Goal: Task Accomplishment & Management: Complete application form

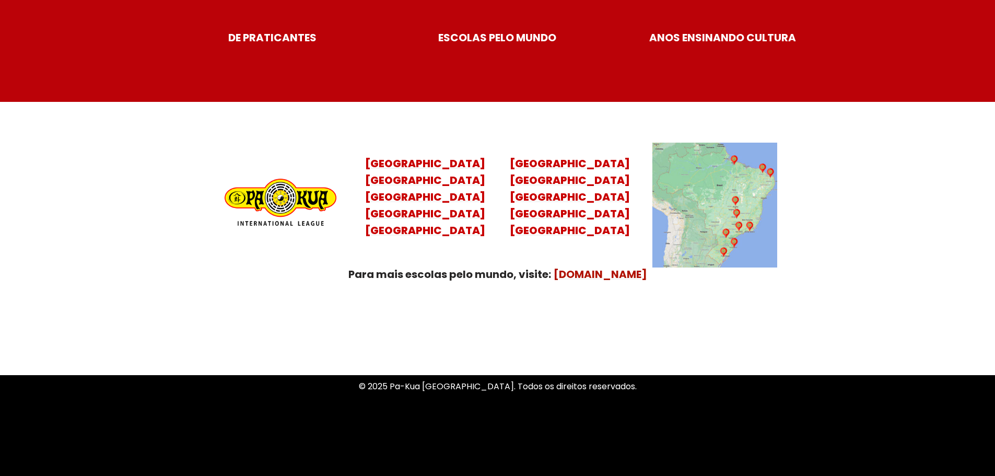
scroll to position [4133, 0]
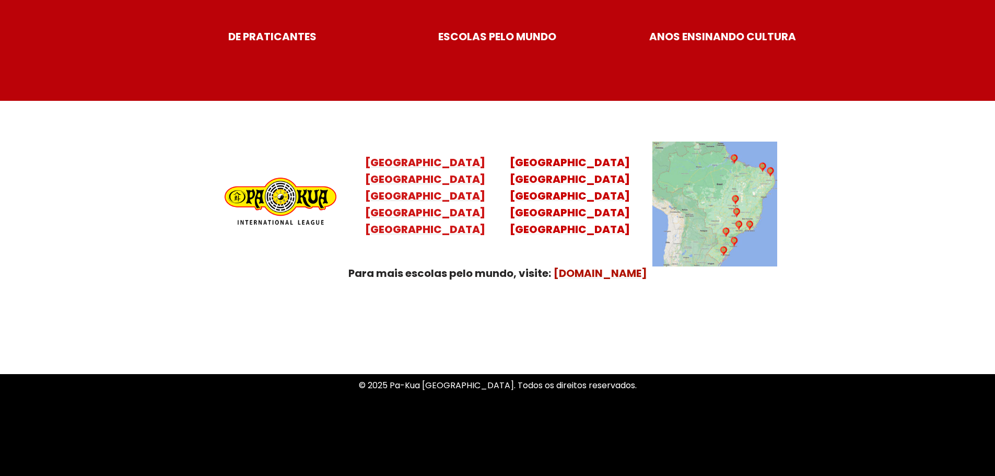
click at [436, 199] on mark "[GEOGRAPHIC_DATA][PERSON_NAME][GEOGRAPHIC_DATA] [GEOGRAPHIC_DATA] [GEOGRAPHIC_D…" at bounding box center [425, 204] width 120 height 65
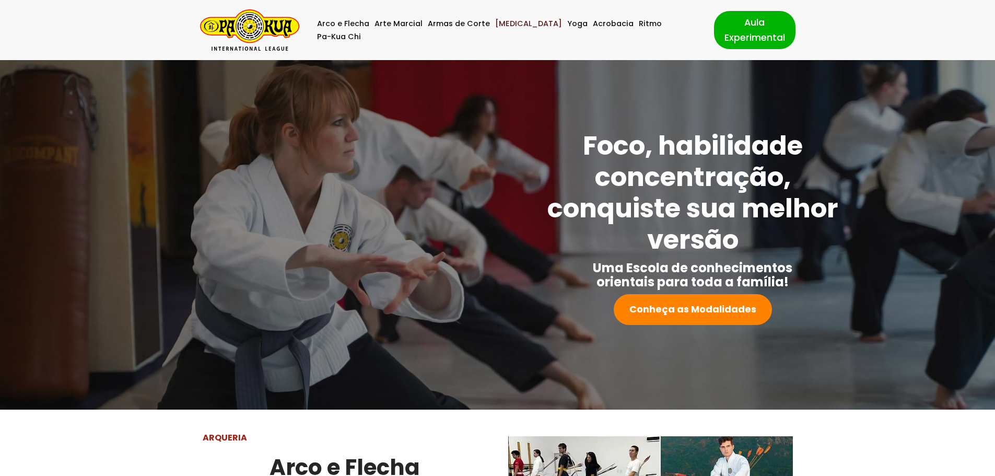
click at [516, 30] on link "[MEDICAL_DATA]" at bounding box center [528, 23] width 67 height 13
click at [732, 28] on link "Aula Experimental" at bounding box center [754, 30] width 81 height 38
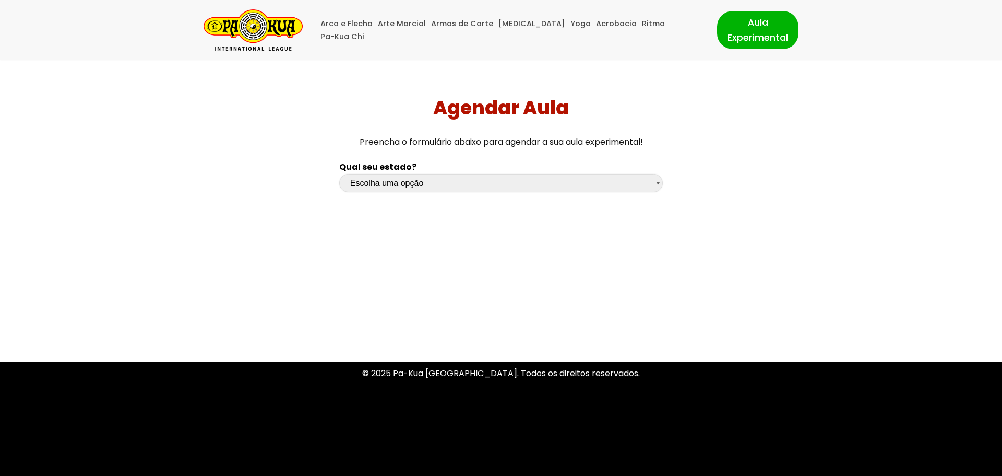
click at [425, 183] on select "Escolha uma opção Rio Grande do Sul Santa Catarina Paraná São Paulo Rio de Jane…" at bounding box center [501, 183] width 324 height 18
select select "sp"
click at [339, 174] on select "Escolha uma opção Rio Grande do Sul Santa Catarina Paraná São Paulo Rio de Jane…" at bounding box center [501, 183] width 324 height 18
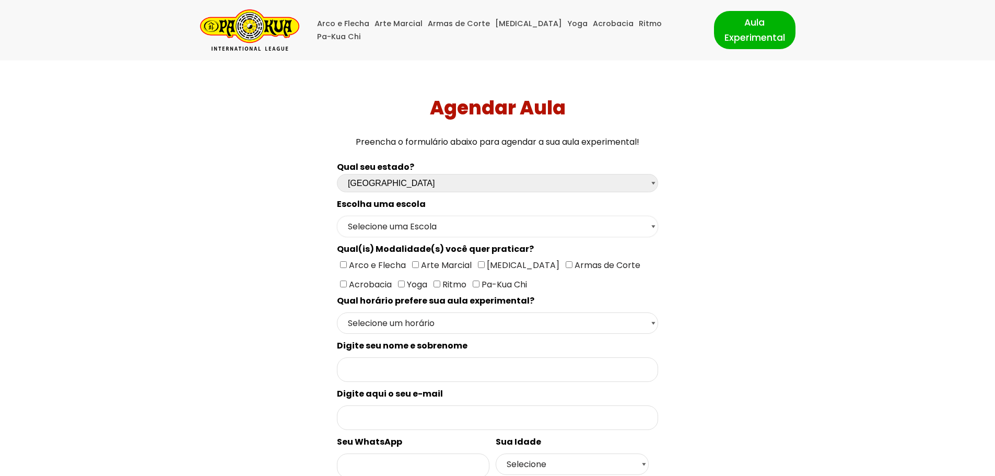
click at [412, 224] on select "Selecione uma Escola São Paulo - Escola Santa Cruz São Paulo - Escola Ana Rosa …" at bounding box center [497, 226] width 321 height 21
click at [337, 216] on select "Selecione uma Escola São Paulo - Escola Santa Cruz São Paulo - Escola Ana Rosa …" at bounding box center [497, 226] width 321 height 21
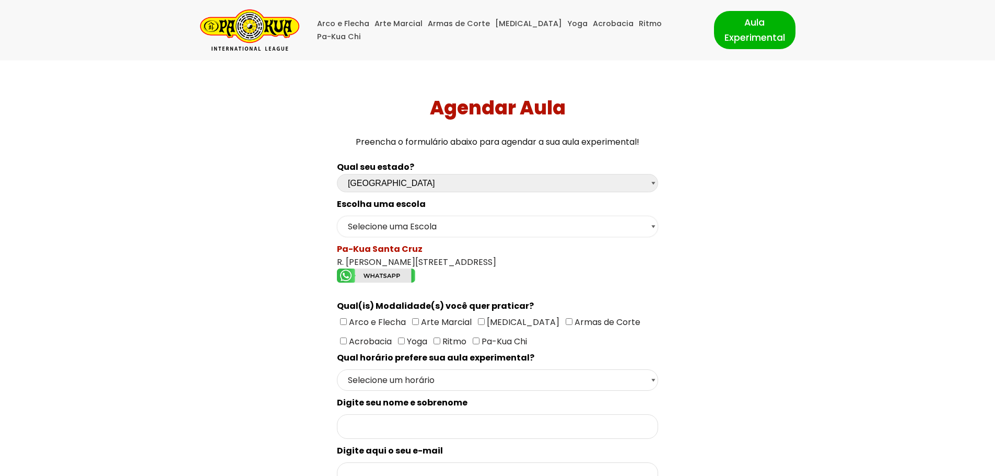
click at [458, 223] on select "Selecione uma Escola São Paulo - Escola Santa Cruz São Paulo - Escola Ana Rosa …" at bounding box center [497, 226] width 321 height 21
click at [337, 216] on select "Selecione uma Escola São Paulo - Escola Santa Cruz São Paulo - Escola Ana Rosa …" at bounding box center [497, 226] width 321 height 21
click at [435, 230] on select "Selecione uma Escola São Paulo - Escola Santa Cruz São Paulo - Escola Ana Rosa …" at bounding box center [497, 226] width 321 height 21
click at [337, 216] on select "Selecione uma Escola São Paulo - Escola Santa Cruz São Paulo - Escola Ana Rosa …" at bounding box center [497, 226] width 321 height 21
drag, startPoint x: 338, startPoint y: 262, endPoint x: 454, endPoint y: 257, distance: 116.5
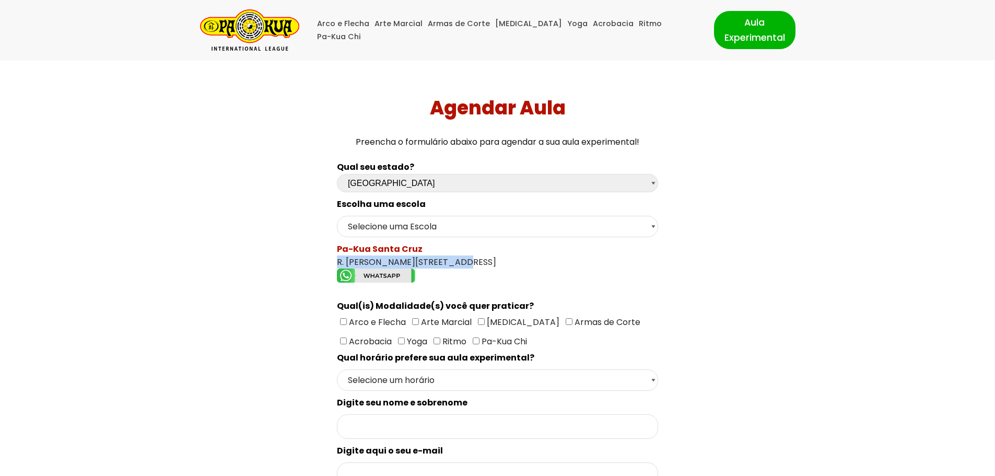
click at [454, 257] on div "Pa-Kua Santa Cruz R. Domingos de Morais, 2683 - Vila Mariana" at bounding box center [497, 264] width 321 height 44
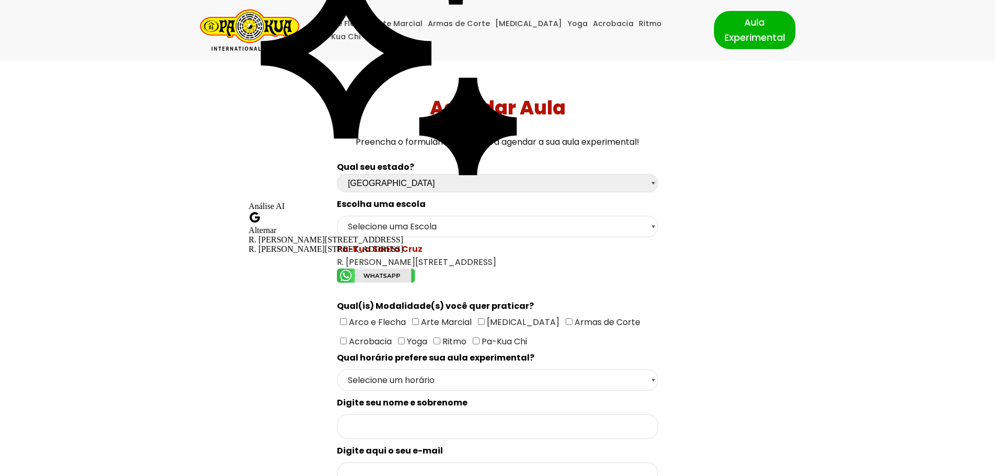
click at [305, 300] on div "Qual seu estado? Escolha uma opção Rio Grande do Sul Santa Catarina Paraná São …" at bounding box center [497, 457] width 696 height 605
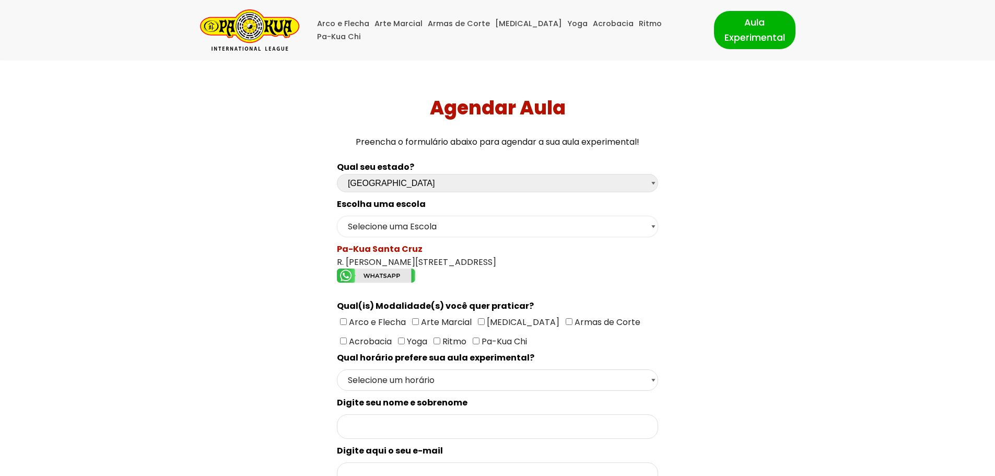
click at [444, 228] on select "Selecione uma Escola São Paulo - Escola Santa Cruz São Paulo - Escola Ana Rosa …" at bounding box center [497, 226] width 321 height 21
click at [337, 216] on select "Selecione uma Escola São Paulo - Escola Santa Cruz São Paulo - Escola Ana Rosa …" at bounding box center [497, 226] width 321 height 21
drag, startPoint x: 336, startPoint y: 262, endPoint x: 435, endPoint y: 258, distance: 98.8
click at [435, 258] on div "Pa-Kua Ana Rosa Av. Joaquim Távora, 737 - Vila Mariana" at bounding box center [497, 264] width 321 height 44
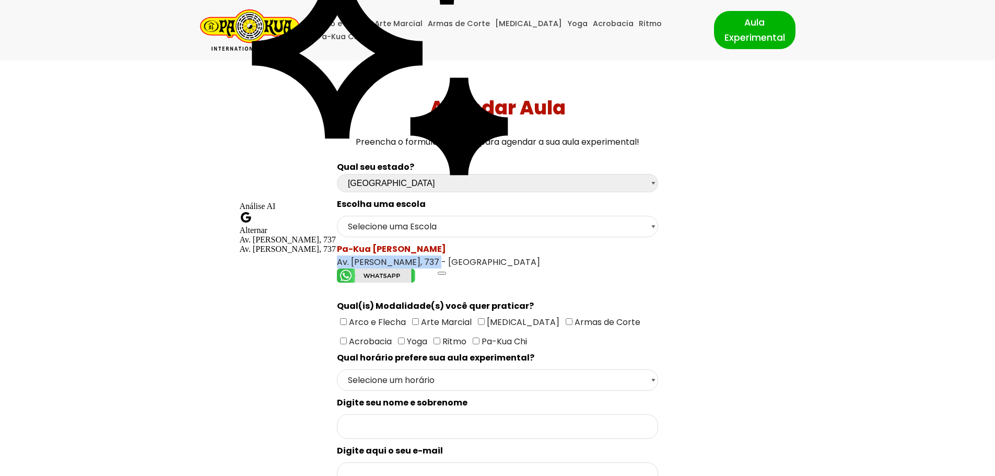
copy div "Av. Joaquim Távora, 737"
click at [250, 339] on div "Qual seu estado? Escolha uma opção Rio Grande do Sul Santa Catarina Paraná São …" at bounding box center [497, 457] width 696 height 605
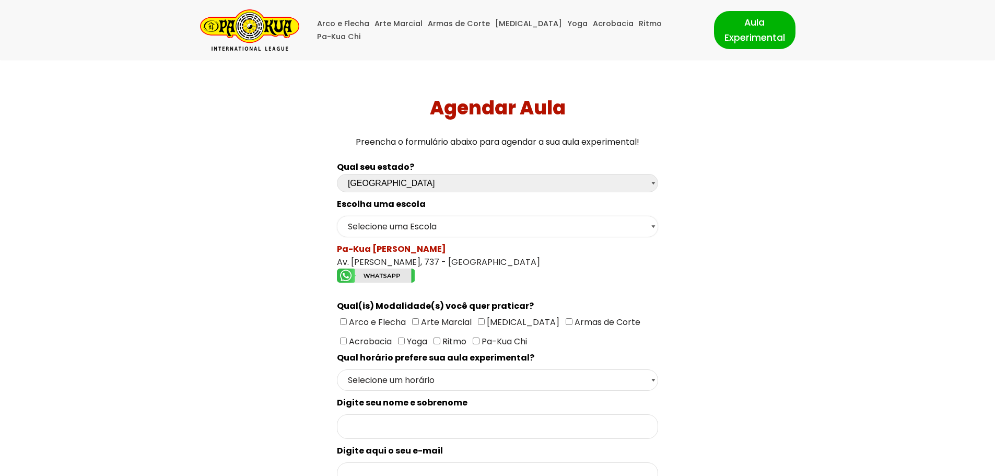
click at [399, 227] on select "Selecione uma Escola São Paulo - Escola Santa Cruz São Paulo - Escola Ana Rosa …" at bounding box center [497, 226] width 321 height 21
select select "São Paulo - Escola Santa Cruz"
click at [337, 216] on select "Selecione uma Escola São Paulo - Escola Santa Cruz São Paulo - Escola Ana Rosa …" at bounding box center [497, 226] width 321 height 21
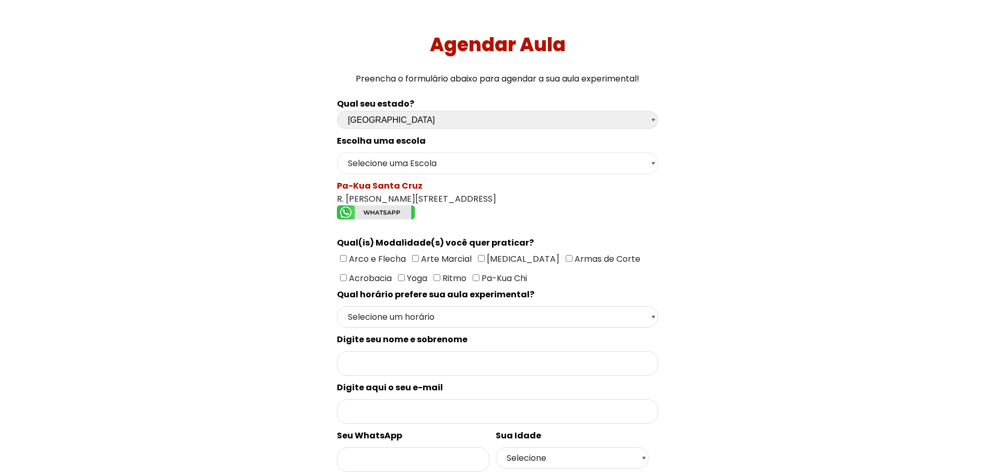
scroll to position [60, 0]
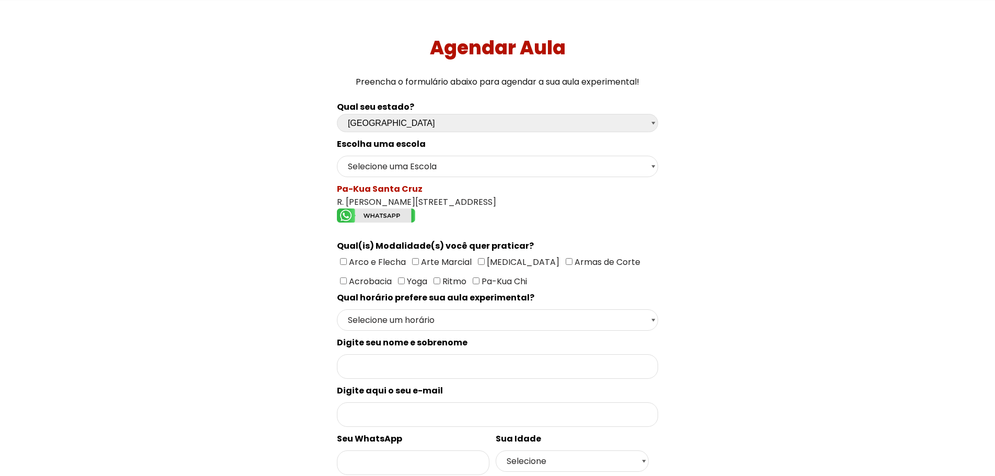
click at [484, 256] on span "[MEDICAL_DATA]" at bounding box center [521, 262] width 75 height 12
click at [482, 258] on input"] "[MEDICAL_DATA]" at bounding box center [481, 261] width 7 height 7
checkbox input"] "true"
click at [398, 279] on input"] "Yoga" at bounding box center [401, 280] width 7 height 7
checkbox input"] "true"
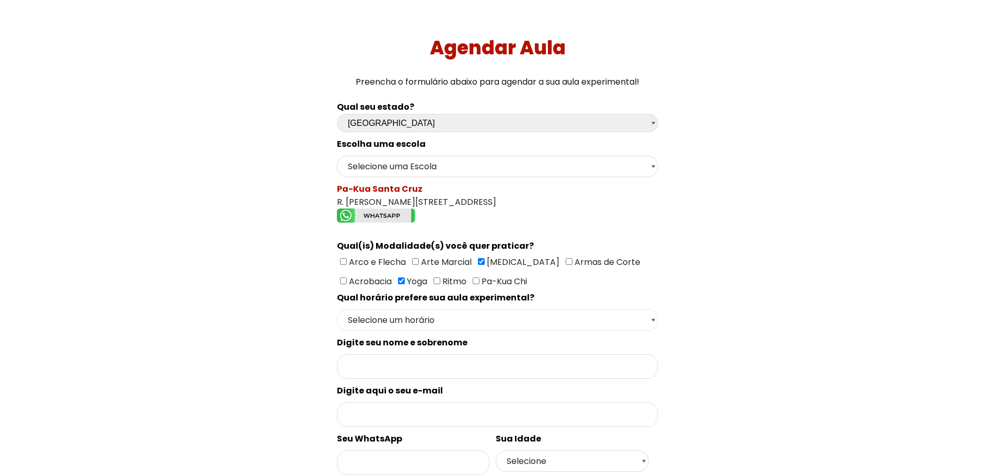
click at [371, 320] on select "Selecione um horário Manhã Tarde Noite" at bounding box center [497, 319] width 321 height 21
select select "Manhã"
click at [337, 309] on select "Selecione um horário Manhã Tarde Noite" at bounding box center [497, 319] width 321 height 21
click at [397, 360] on input "Formulário de contacto" at bounding box center [497, 366] width 321 height 25
type input "Mauricio Tsuruta"
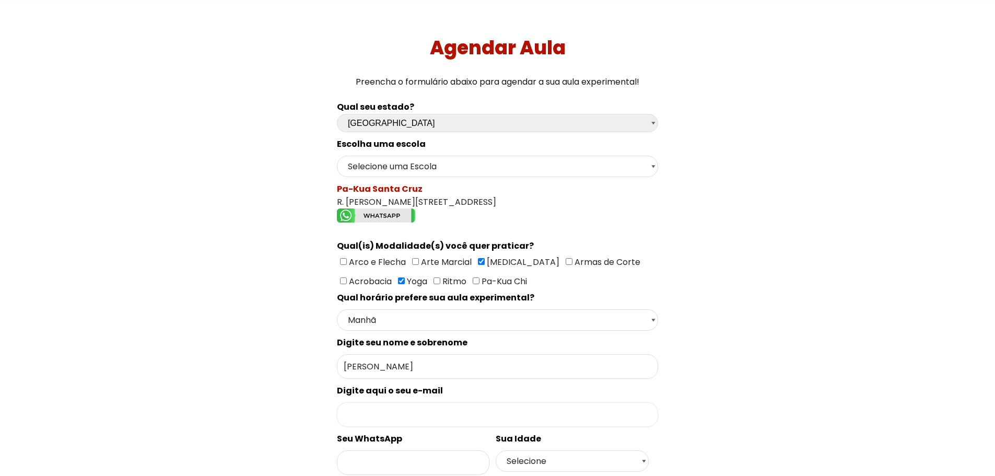
type input "mtsuruta@gmail.com"
type input "Saúde"
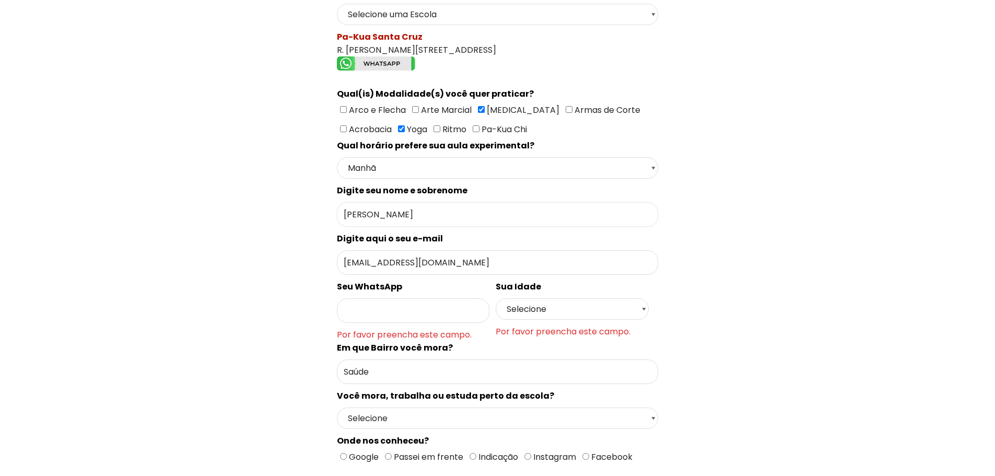
scroll to position [142, 0]
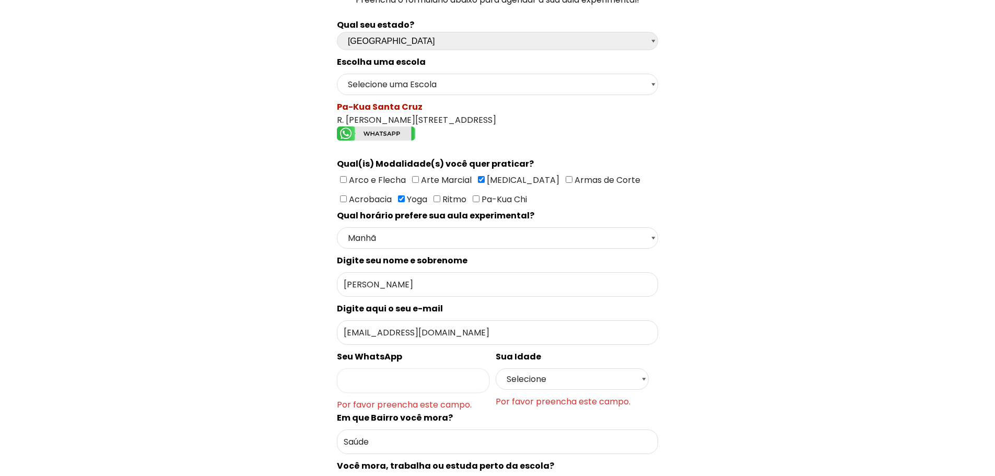
click at [413, 371] on input "Formulário de contacto" at bounding box center [413, 380] width 152 height 25
type input "11955515018"
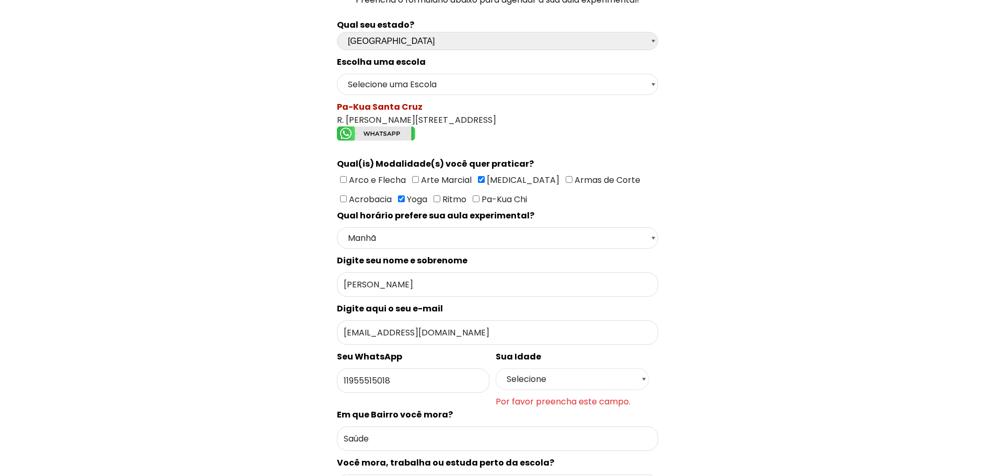
click at [553, 368] on select "Selecione 18 19 20 21 22 23 24 25 26 27 28 29 30 31 32 33 34 35 36 37 38 39 40 …" at bounding box center [571, 378] width 152 height 21
select select "50+"
click at [495, 368] on select "Selecione 18 19 20 21 22 23 24 25 26 27 28 29 30 31 32 33 34 35 36 37 38 39 40 …" at bounding box center [571, 378] width 152 height 21
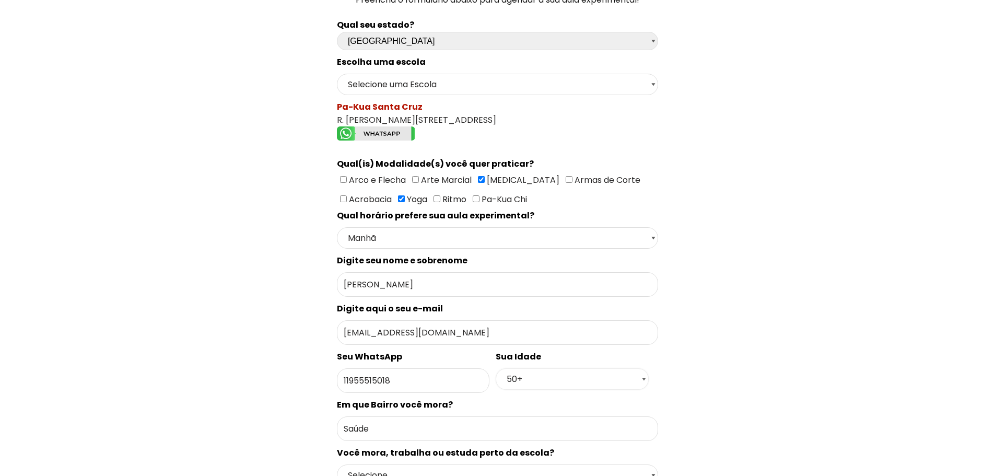
scroll to position [281, 0]
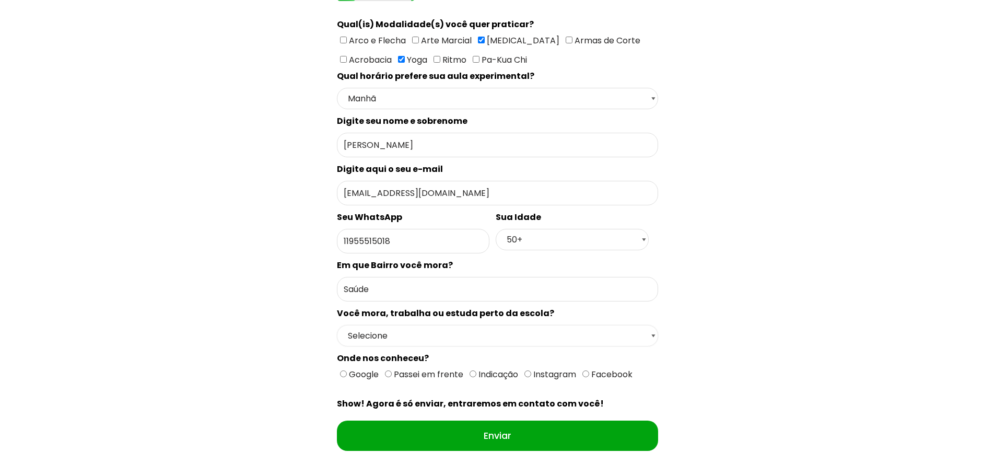
click at [394, 325] on select "Selecione Moro Perto Trabalho Perto Estudo Perto Passo Perto" at bounding box center [497, 335] width 321 height 21
click at [294, 351] on div "Qual seu estado? Escolha uma opção Rio Grande do Sul Santa Catarina Paraná São …" at bounding box center [497, 175] width 696 height 605
click at [374, 325] on select "Selecione Moro Perto Trabalho Perto Estudo Perto Passo Perto" at bounding box center [497, 335] width 321 height 21
select select "Moro Perto"
click at [337, 325] on select "Selecione Moro Perto Trabalho Perto Estudo Perto Passo Perto" at bounding box center [497, 335] width 321 height 21
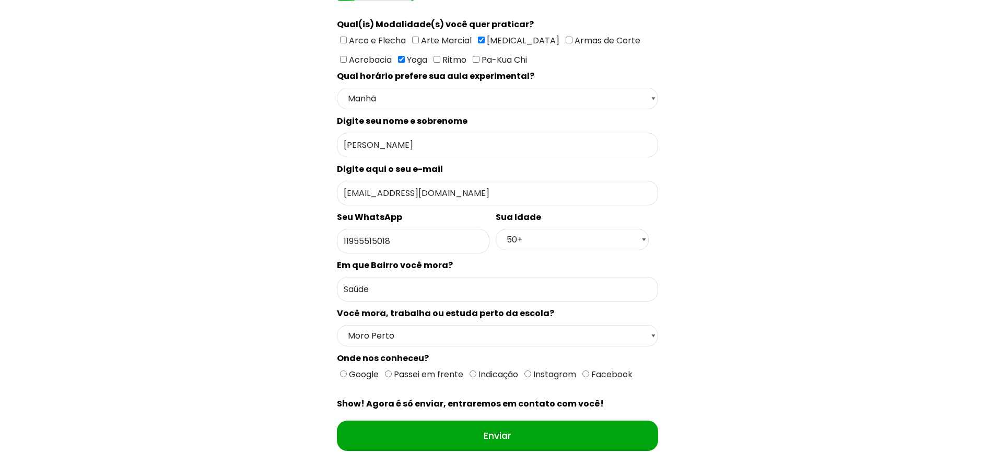
click at [347, 368] on span "Google" at bounding box center [363, 374] width 32 height 12
click at [347, 370] on input "Google" at bounding box center [343, 373] width 7 height 7
radio input "true"
click at [433, 56] on input"] "Ritmo" at bounding box center [436, 59] width 7 height 7
checkbox input"] "true"
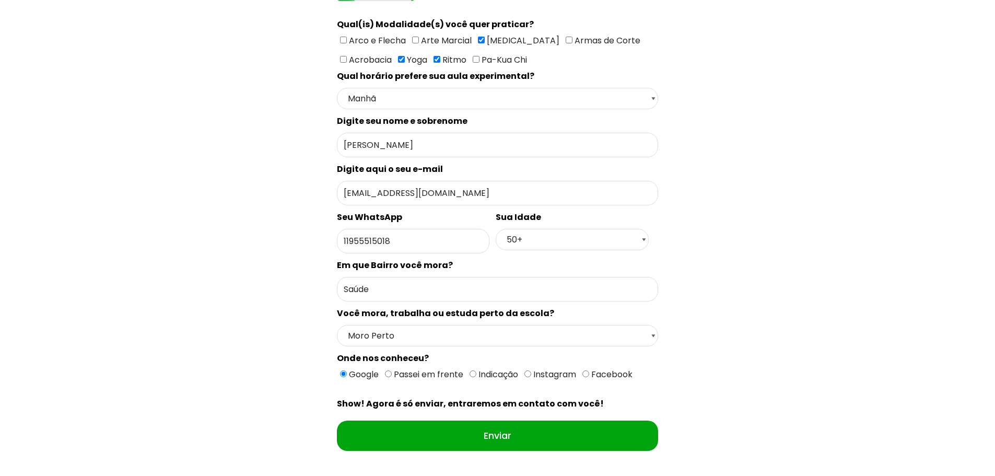
click at [472, 56] on input"] "Pa-Kua Chi" at bounding box center [475, 59] width 7 height 7
checkbox input"] "true"
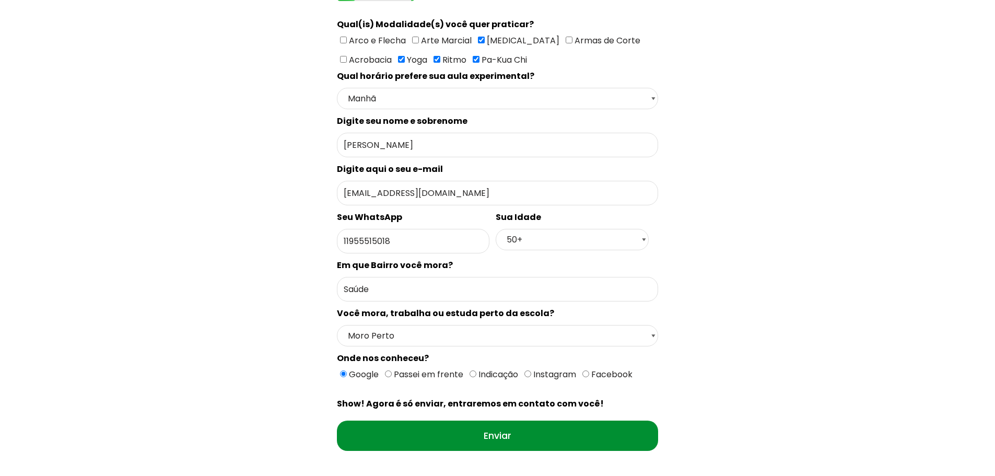
click at [425, 426] on input "Enviar" at bounding box center [497, 435] width 321 height 30
